Goal: Transaction & Acquisition: Purchase product/service

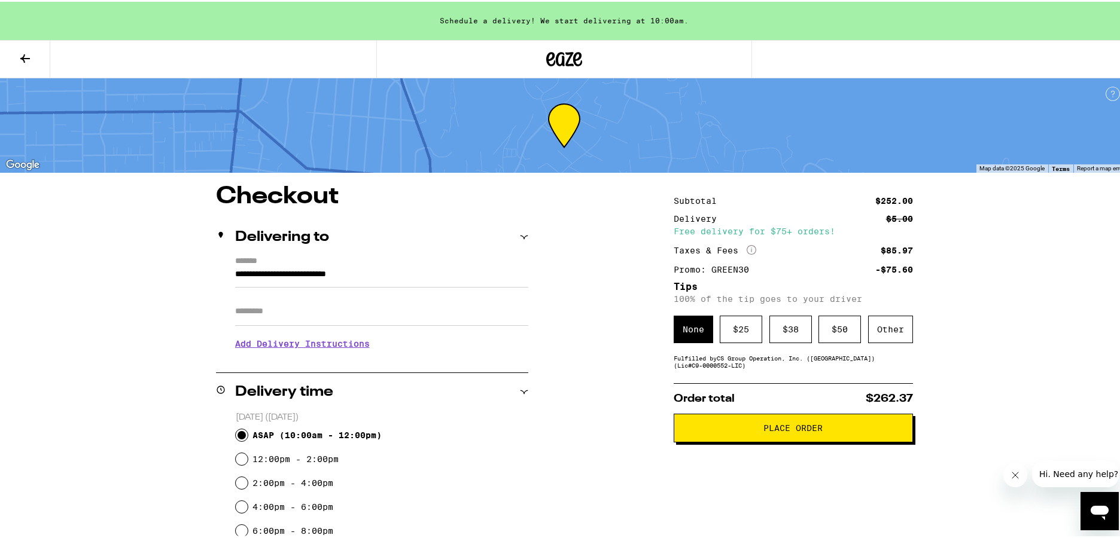
click at [594, 47] on div at bounding box center [564, 57] width 376 height 38
click at [566, 56] on icon at bounding box center [565, 57] width 18 height 14
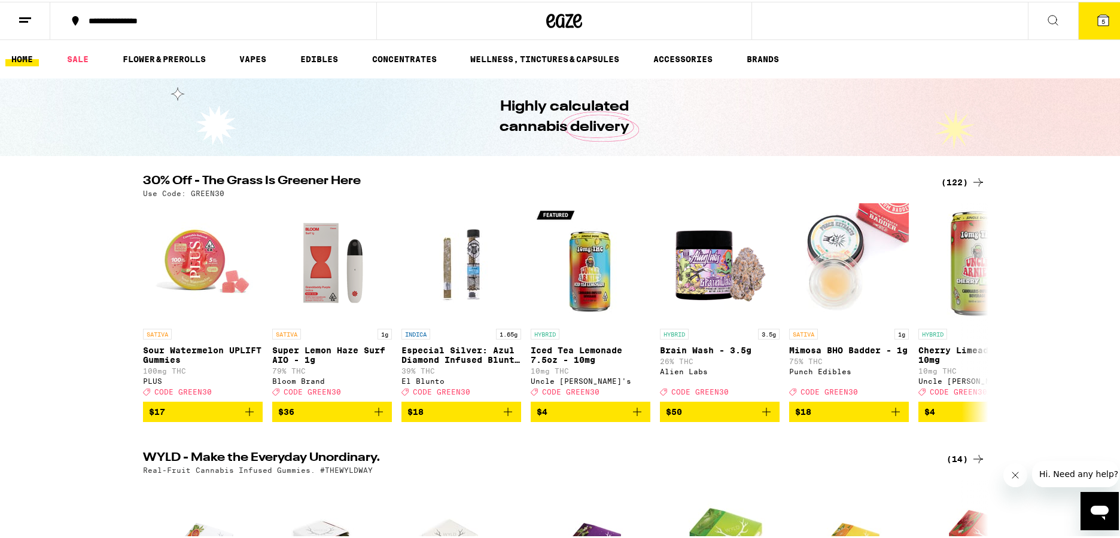
click at [962, 182] on div "(122)" at bounding box center [963, 180] width 44 height 14
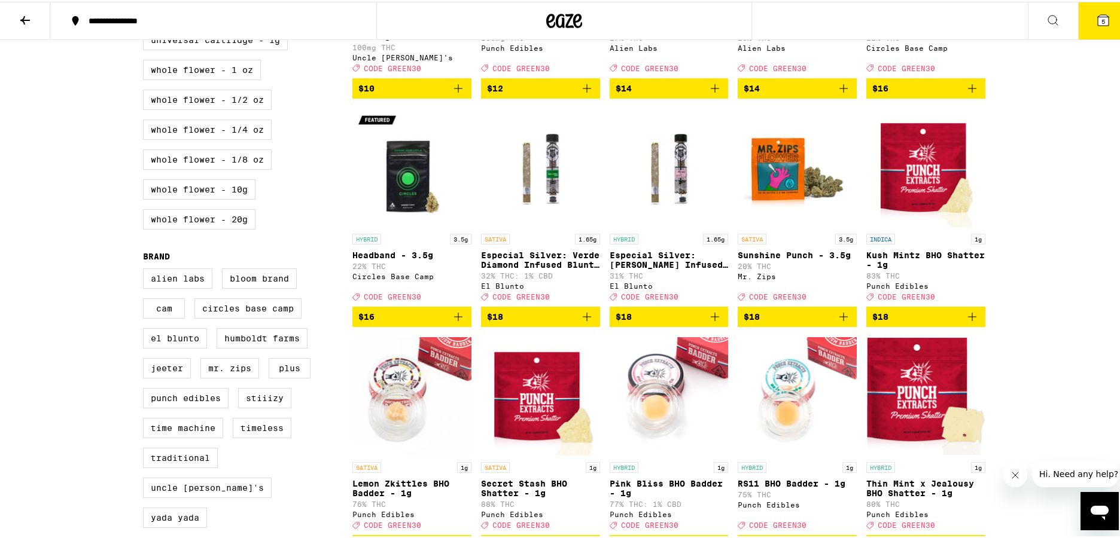
scroll to position [876, 0]
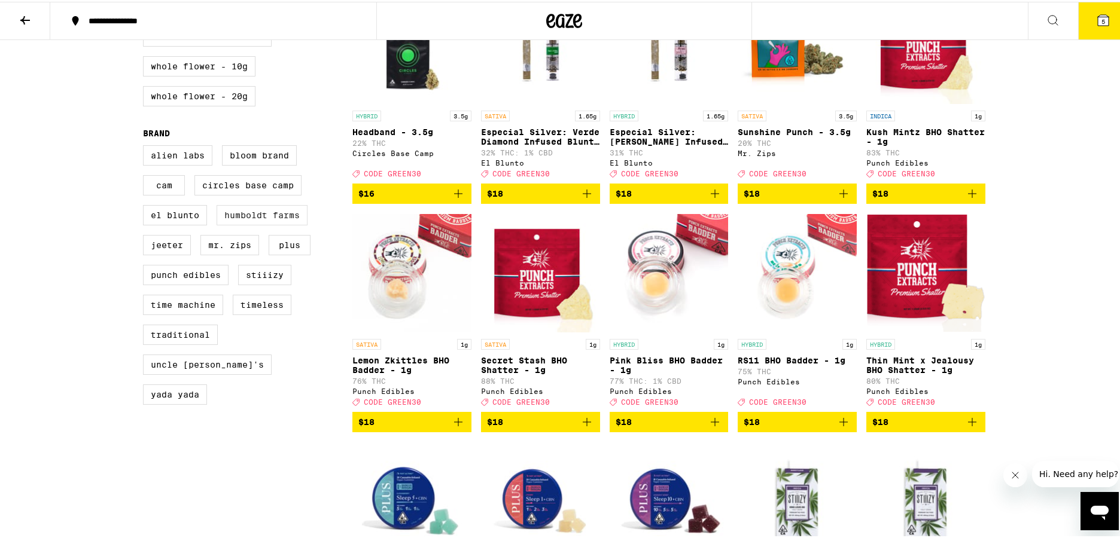
click at [244, 224] on label "Humboldt Farms" at bounding box center [262, 213] width 91 height 20
click at [146, 146] on input "Humboldt Farms" at bounding box center [145, 145] width 1 height 1
checkbox input "true"
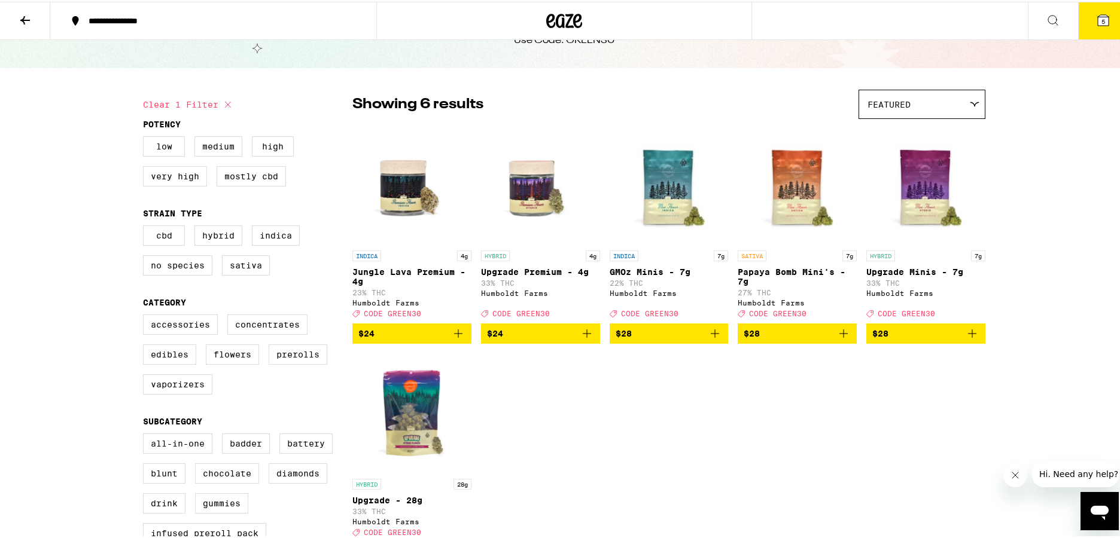
scroll to position [57, 0]
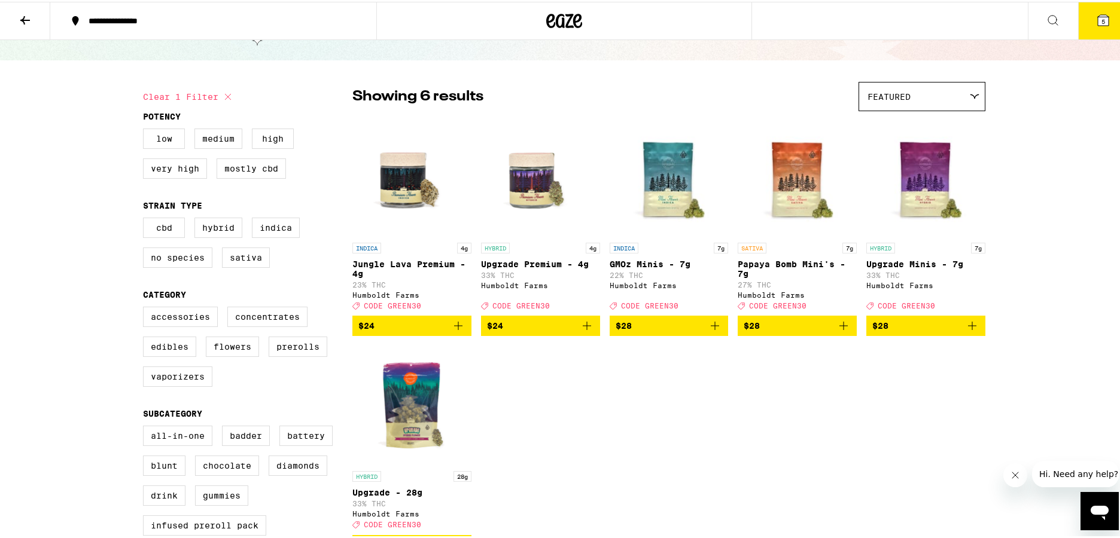
click at [966, 331] on icon "Add to bag" at bounding box center [972, 324] width 14 height 14
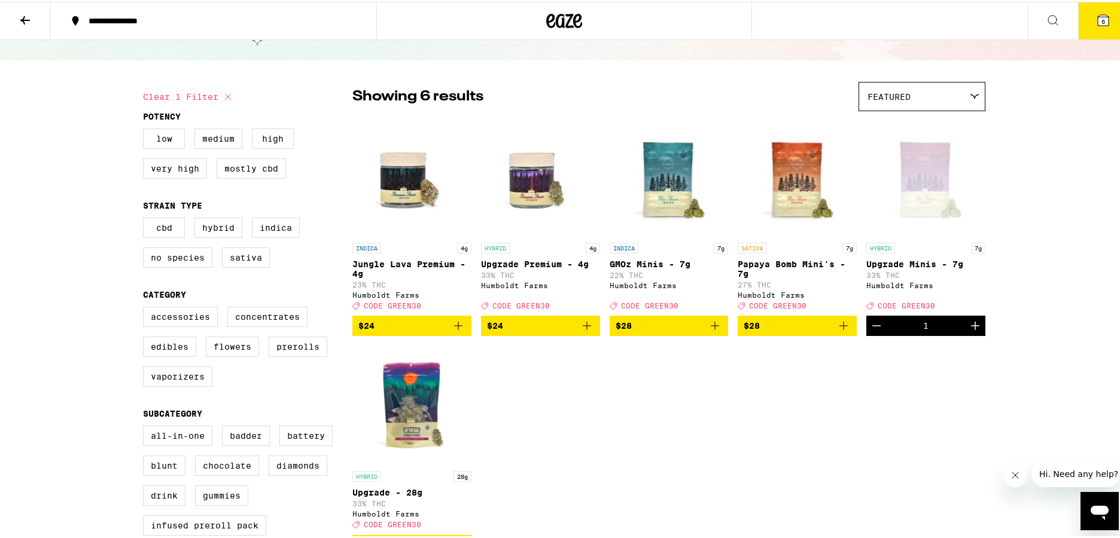
click at [843, 326] on icon "Add to bag" at bounding box center [843, 324] width 14 height 14
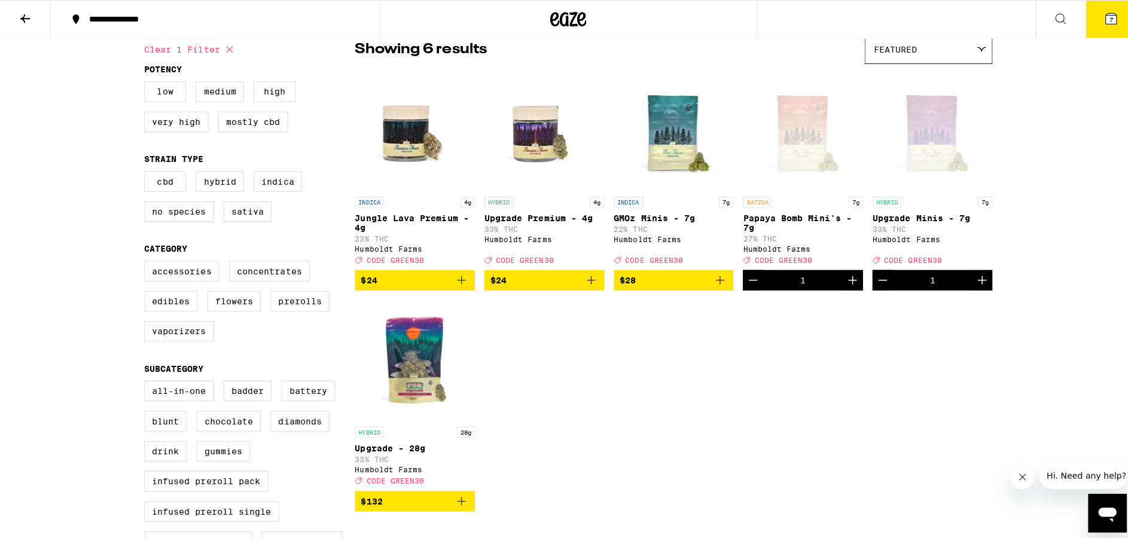
scroll to position [0, 0]
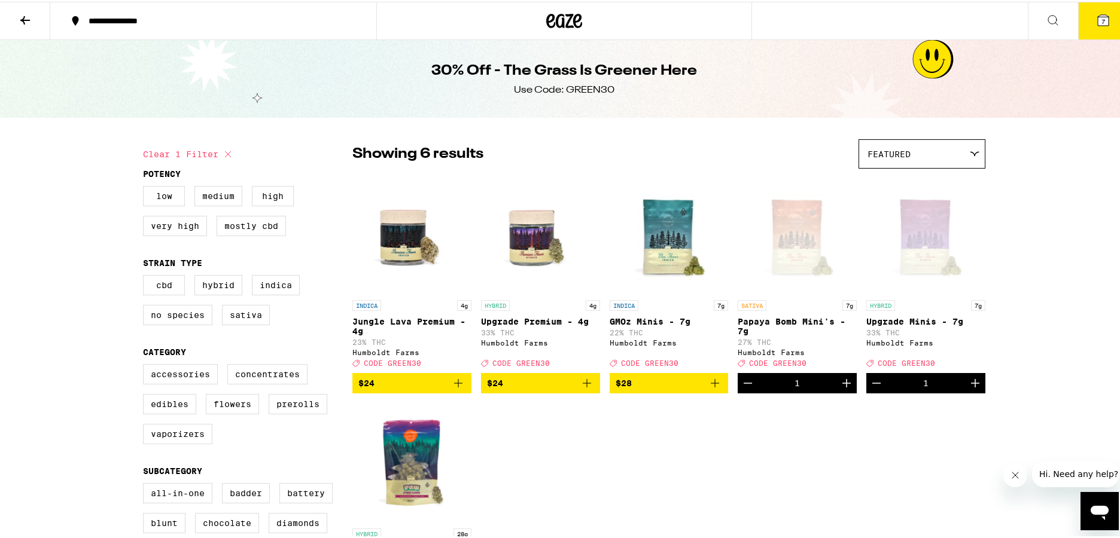
click at [1091, 36] on button "7" at bounding box center [1103, 19] width 50 height 37
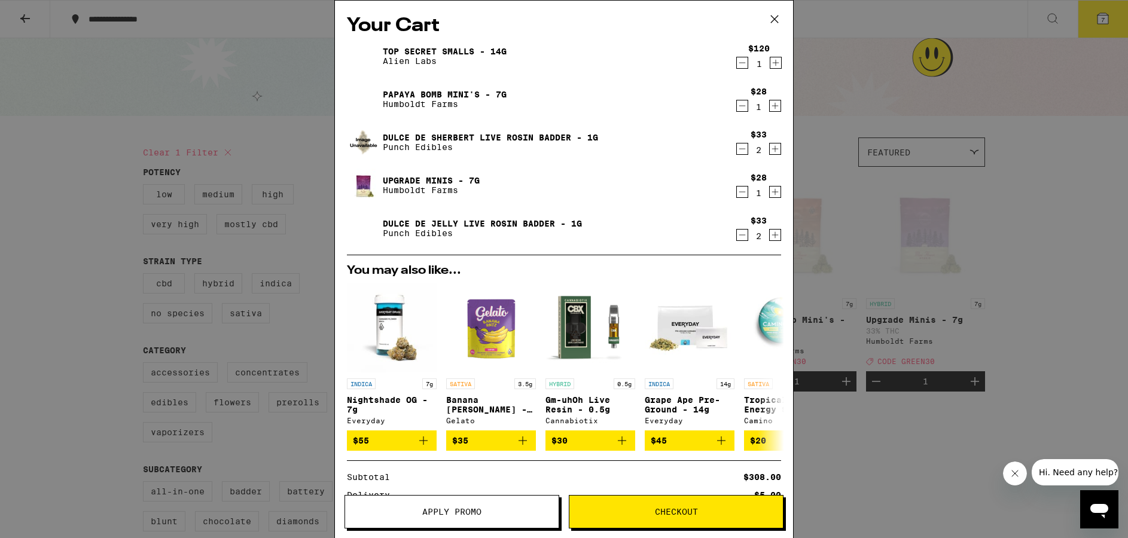
click at [773, 23] on icon at bounding box center [775, 19] width 18 height 18
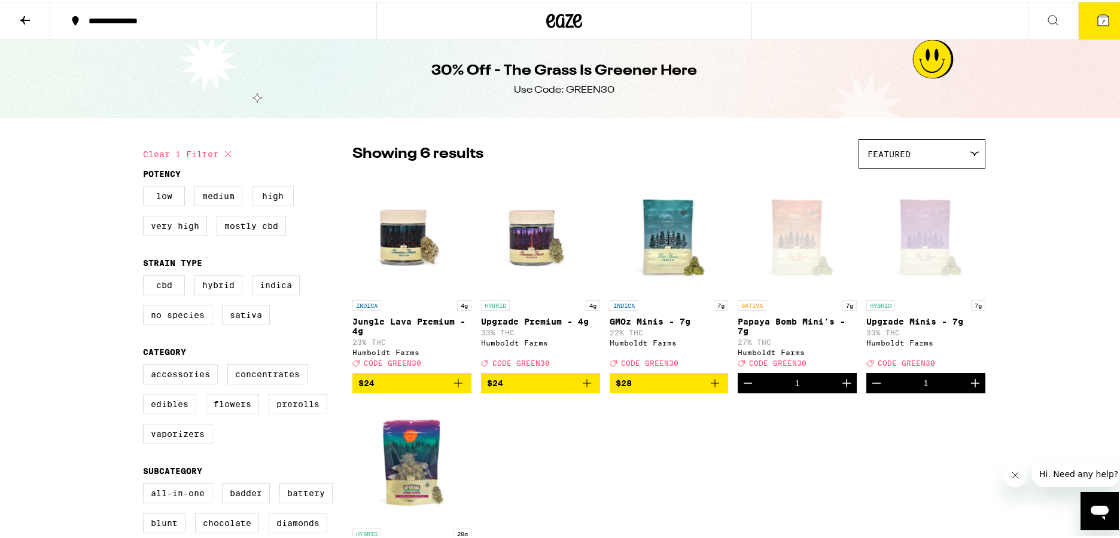
click at [1045, 16] on icon at bounding box center [1052, 18] width 14 height 14
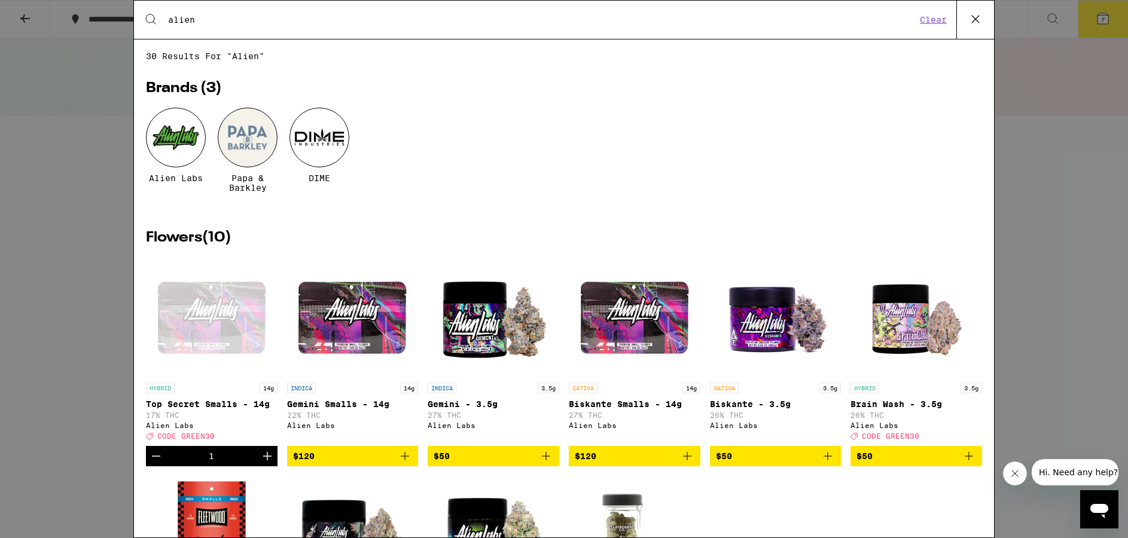
type input "alien"
click at [1047, 175] on div "Search for Products alien Clear 30 results for "alien" Brands ( 3 ) Alien Labs …" at bounding box center [564, 269] width 1128 height 538
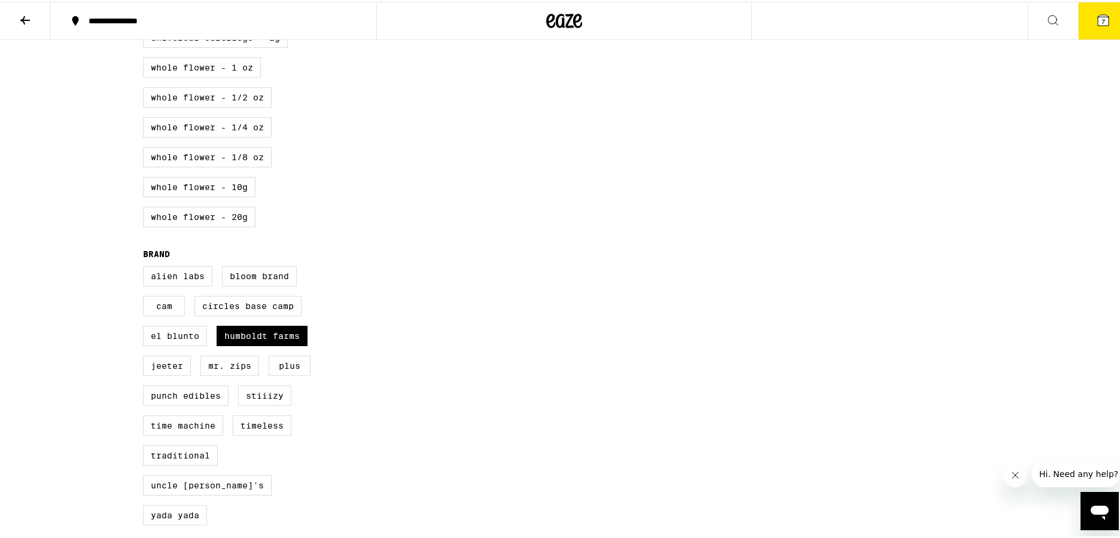
scroll to position [816, 0]
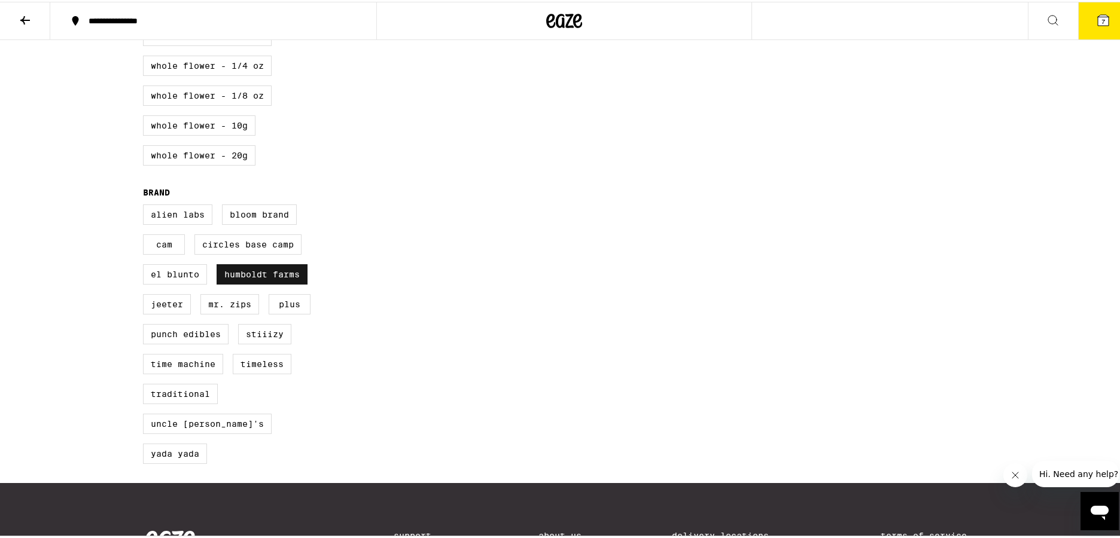
click at [291, 283] on label "Humboldt Farms" at bounding box center [262, 273] width 91 height 20
click at [146, 205] on input "Humboldt Farms" at bounding box center [145, 205] width 1 height 1
checkbox input "false"
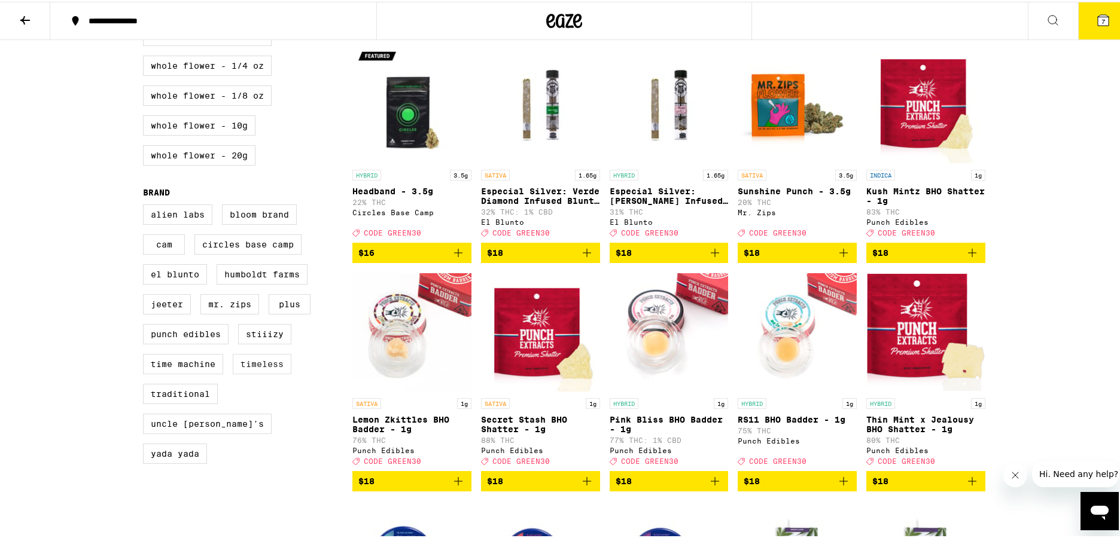
scroll to position [832, 0]
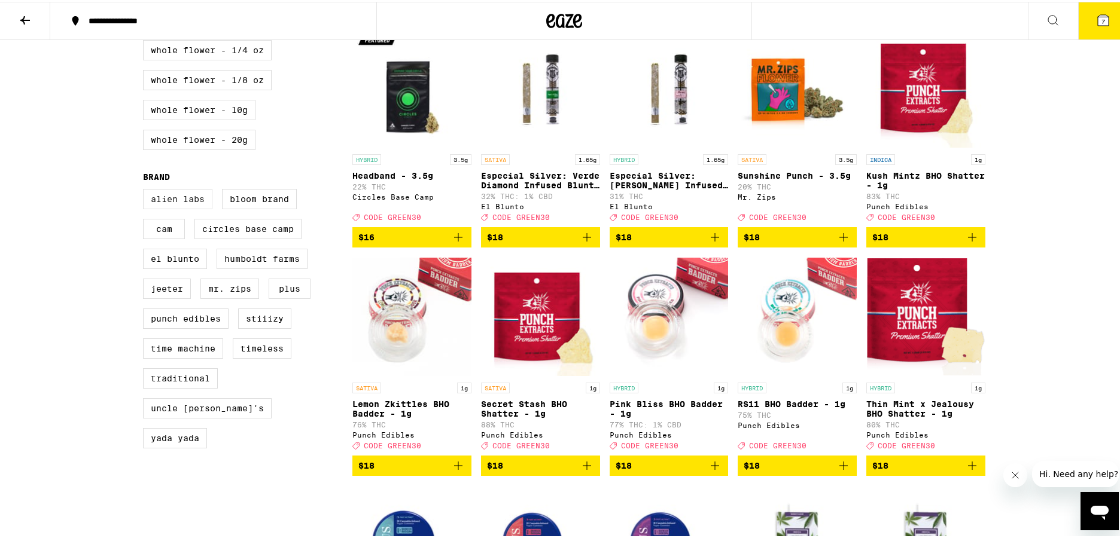
click at [187, 208] on label "Alien Labs" at bounding box center [177, 197] width 69 height 20
click at [146, 190] on input "Alien Labs" at bounding box center [145, 189] width 1 height 1
checkbox input "true"
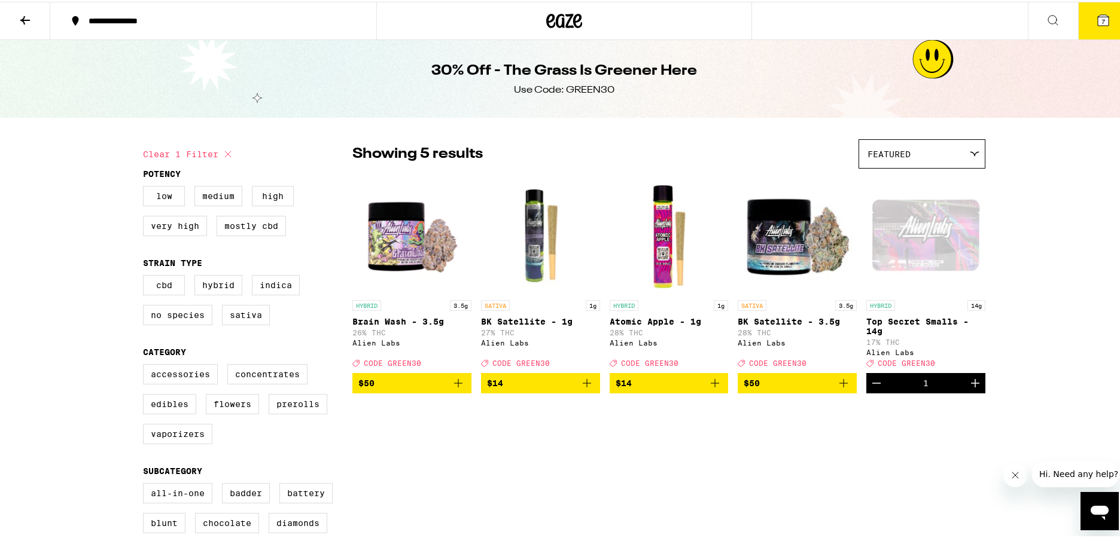
click at [870, 389] on icon "Decrement" at bounding box center [876, 381] width 14 height 14
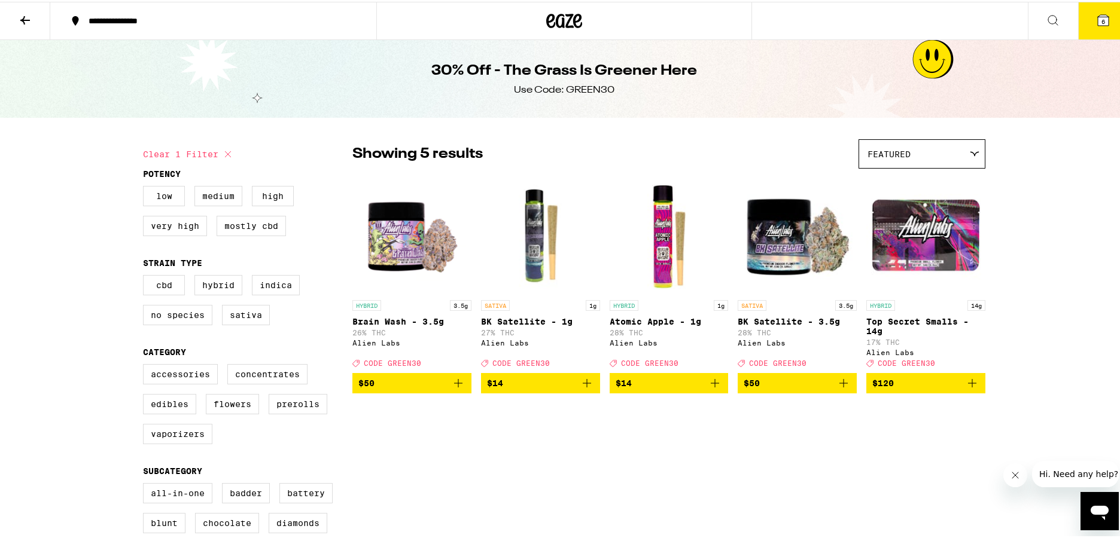
click at [968, 386] on icon "Add to bag" at bounding box center [972, 381] width 8 height 8
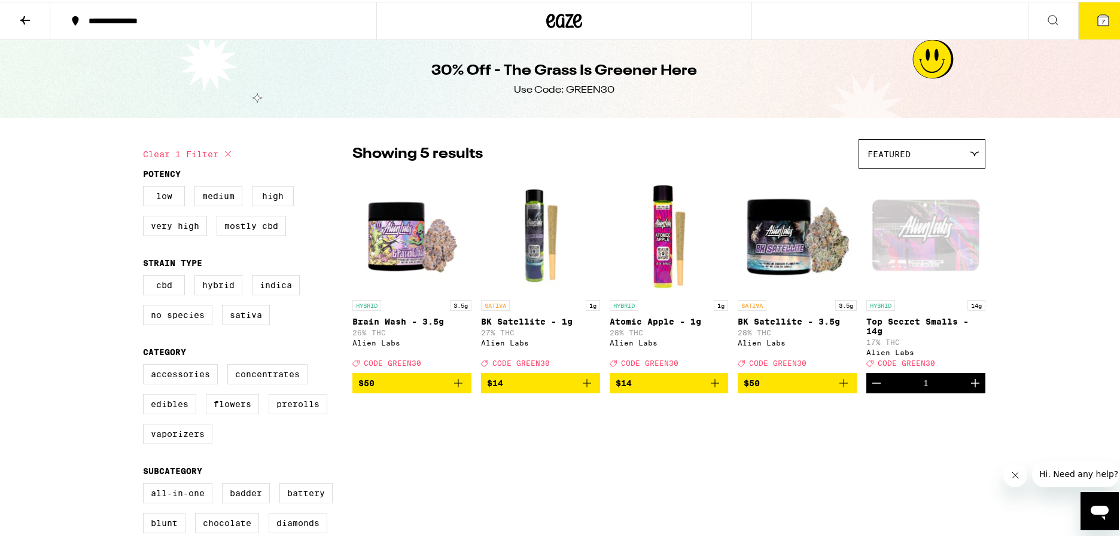
click at [975, 388] on icon "Increment" at bounding box center [975, 381] width 14 height 14
click at [1097, 20] on icon at bounding box center [1102, 18] width 11 height 11
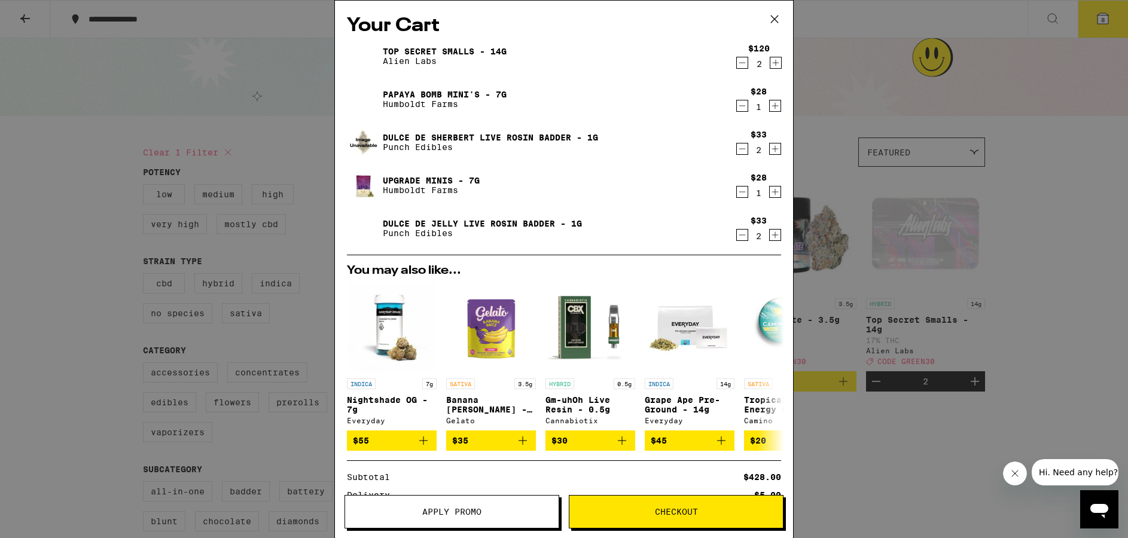
click at [1041, 156] on div "Your Cart Top Secret Smalls - 14g Alien Labs $120 2 Papaya Bomb Mini's - 7g Hum…" at bounding box center [564, 269] width 1128 height 538
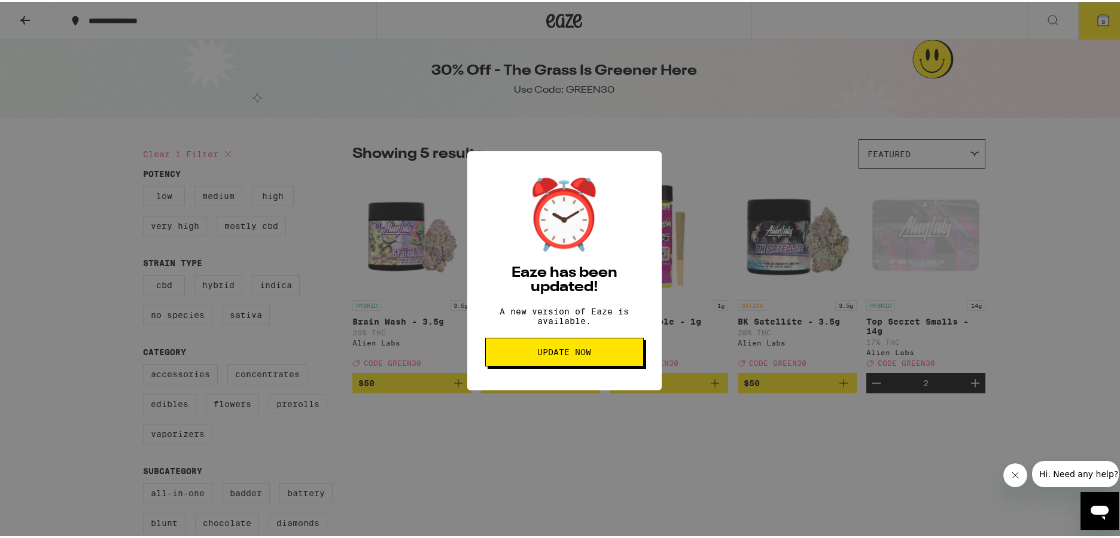
click at [566, 364] on button "Update Now" at bounding box center [564, 350] width 158 height 29
click at [563, 353] on span "Update Now" at bounding box center [564, 350] width 54 height 8
click at [557, 355] on span "Update Now" at bounding box center [564, 350] width 54 height 8
